Goal: Browse casually: Explore the website without a specific task or goal

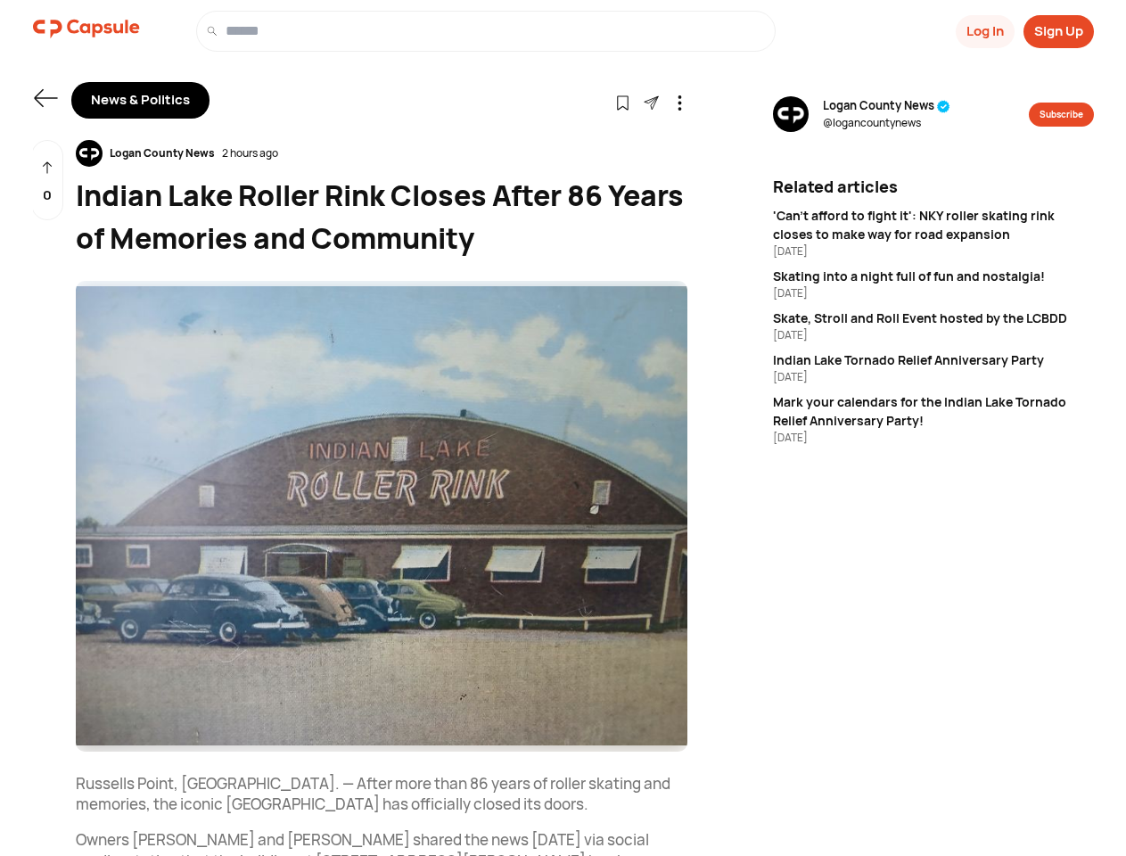
click at [984, 31] on button "Log In" at bounding box center [985, 31] width 59 height 33
click at [1059, 31] on button "Sign Up" at bounding box center [1059, 31] width 70 height 33
click at [45, 98] on icon at bounding box center [45, 98] width 23 height 18
click at [622, 102] on icon at bounding box center [622, 102] width 15 height 15
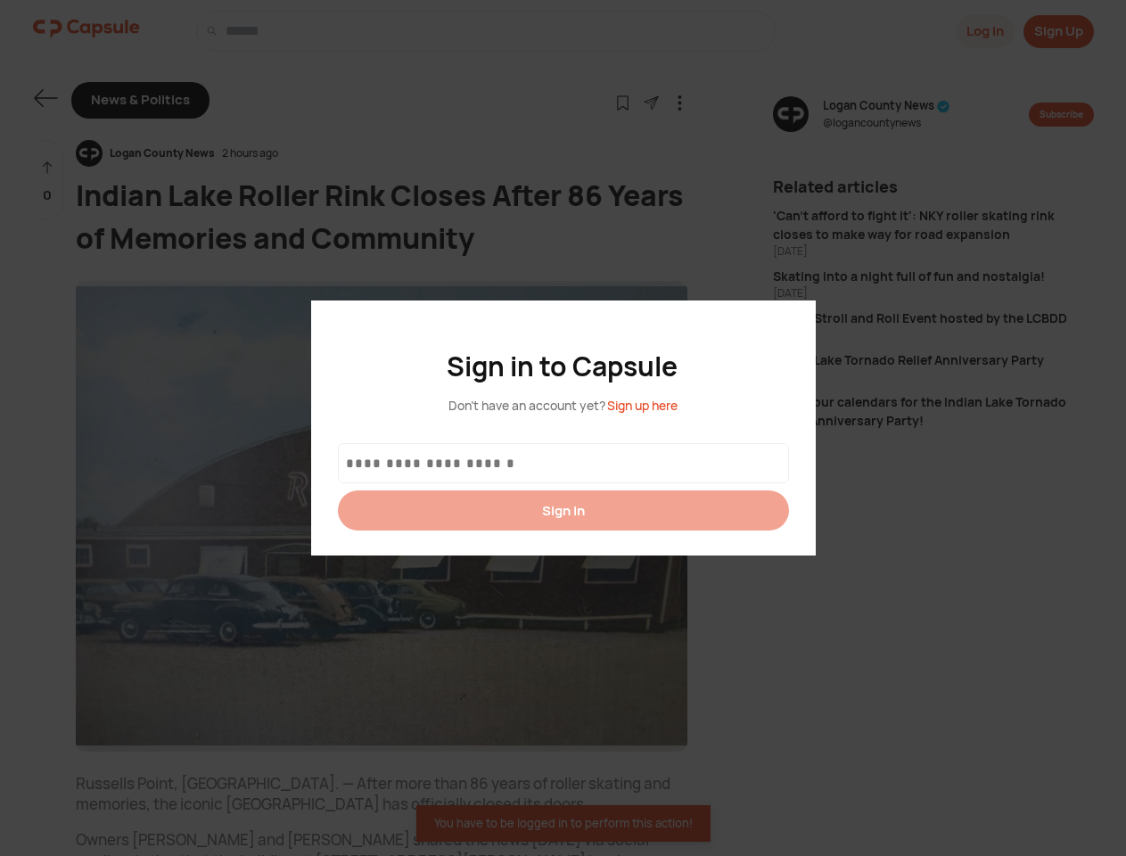
click at [651, 102] on div at bounding box center [563, 428] width 1126 height 856
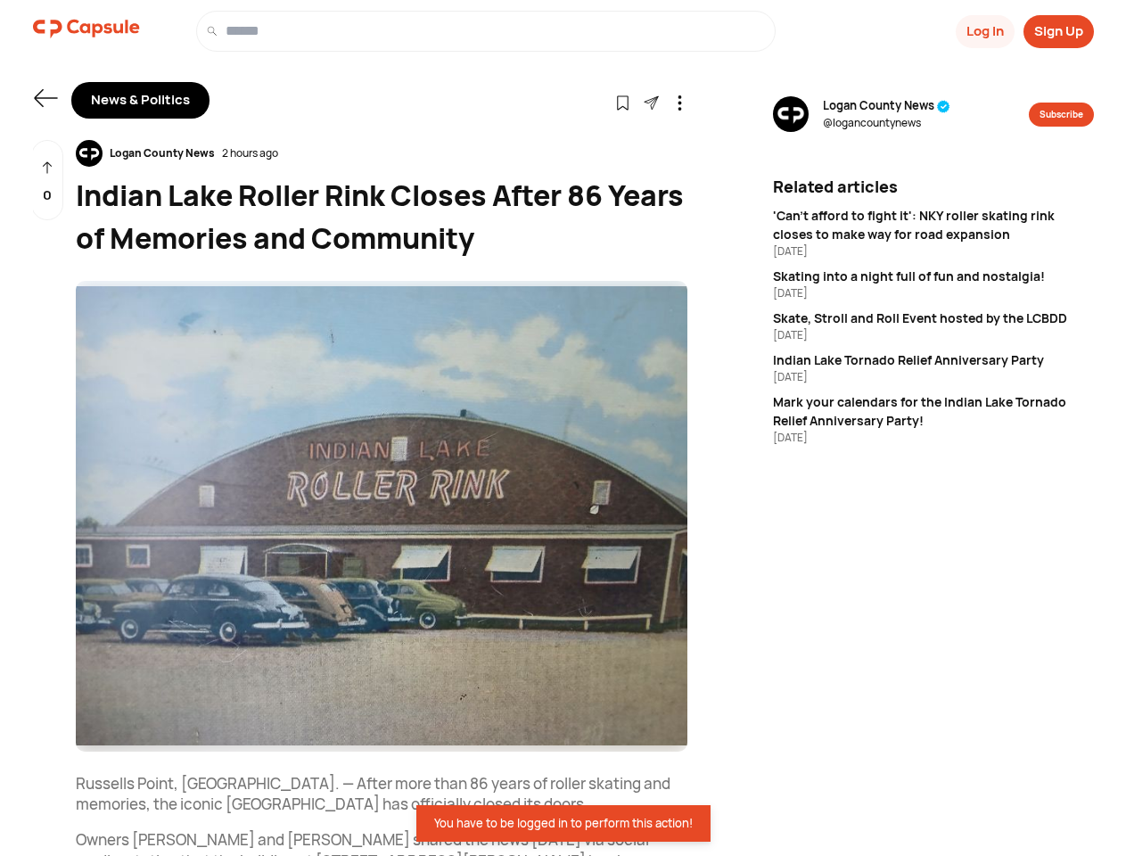
click at [680, 102] on icon at bounding box center [679, 102] width 15 height 15
click at [382, 153] on div "Logan County News 2 hours ago" at bounding box center [382, 153] width 612 height 27
click at [382, 516] on img at bounding box center [382, 516] width 612 height 471
click at [47, 180] on div "0" at bounding box center [47, 180] width 32 height 81
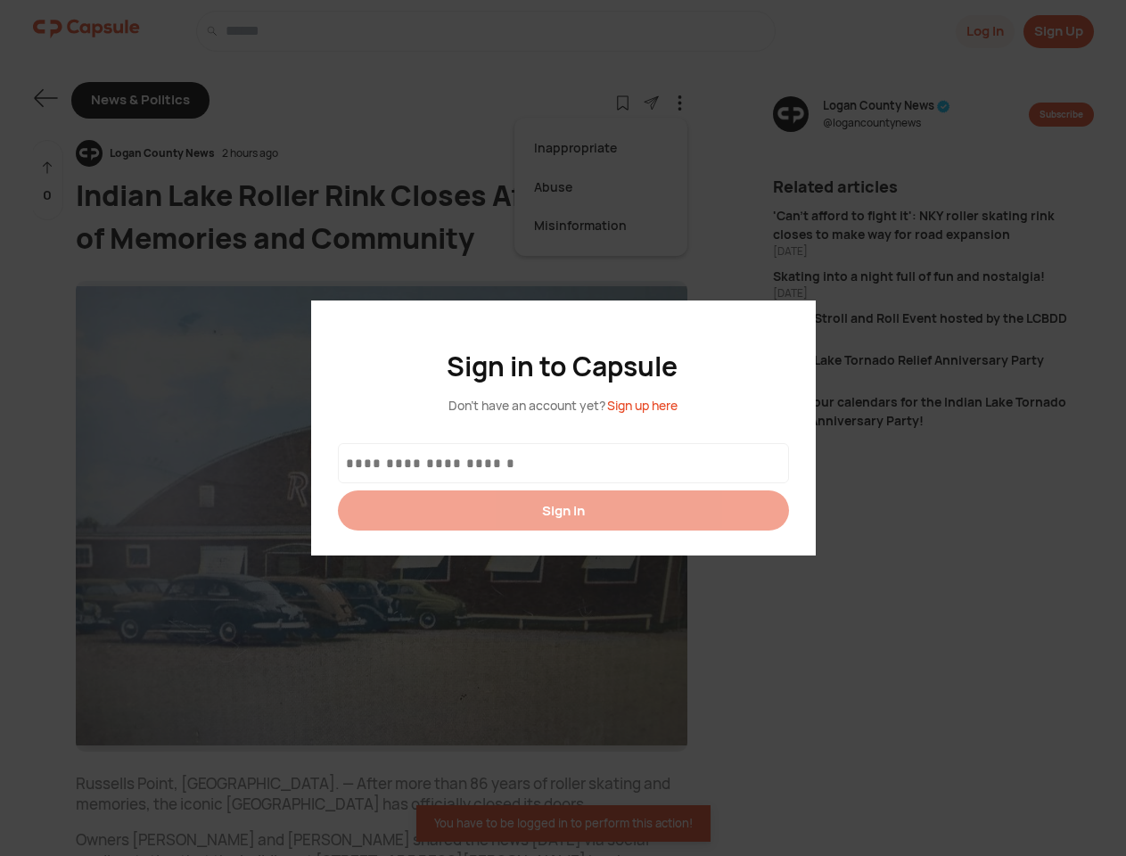
click at [886, 114] on div at bounding box center [563, 428] width 1126 height 856
